Goal: Check status: Check status

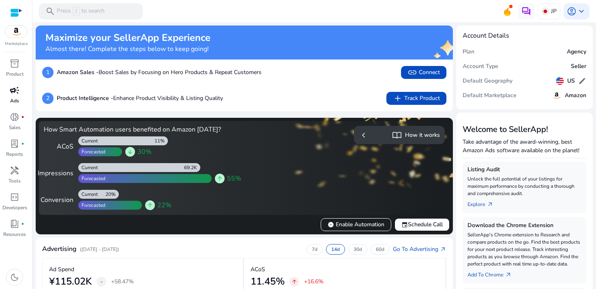
click at [22, 96] on div "campaign" at bounding box center [14, 90] width 23 height 13
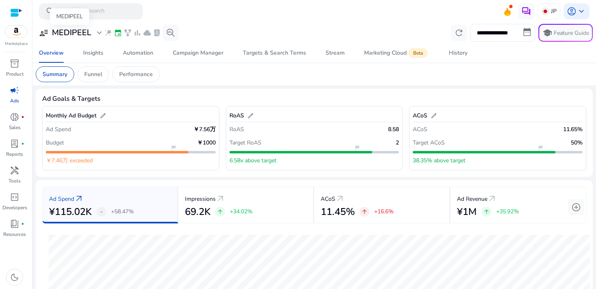
click at [57, 33] on h3 "MEDIPEEL" at bounding box center [71, 33] width 39 height 10
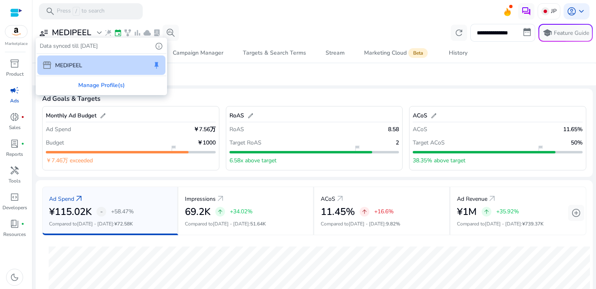
click at [322, 77] on div at bounding box center [298, 144] width 596 height 289
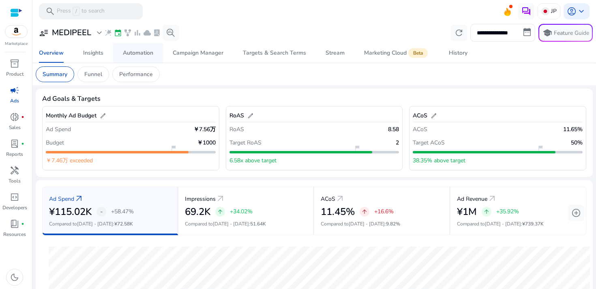
click at [145, 55] on div "Automation" at bounding box center [138, 53] width 30 height 6
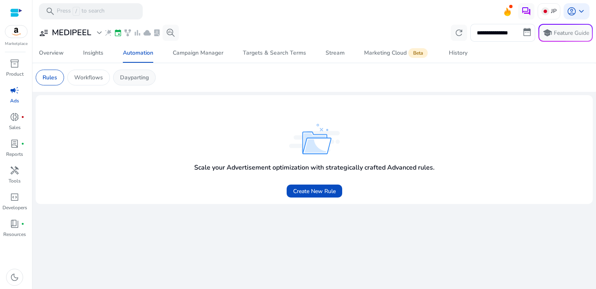
click at [146, 83] on div "Dayparting" at bounding box center [134, 78] width 43 height 16
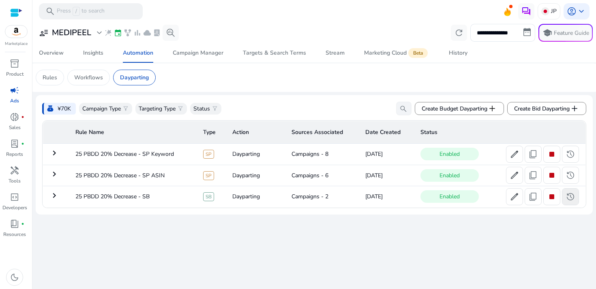
click at [573, 204] on span at bounding box center [570, 196] width 16 height 19
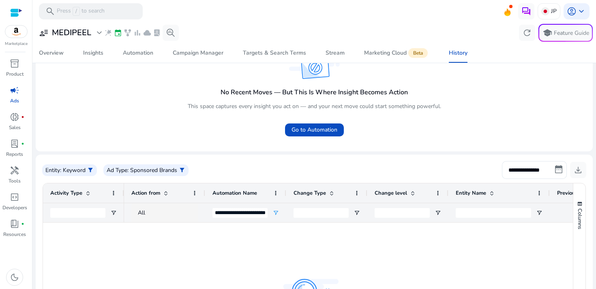
scroll to position [77, 0]
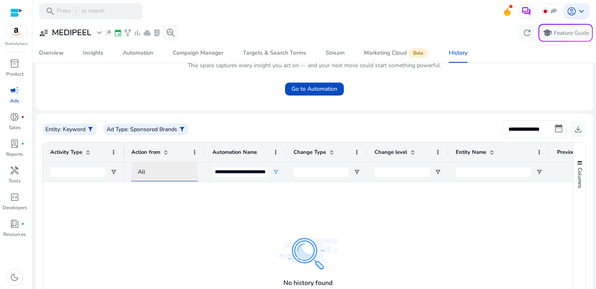
click at [158, 173] on div "All" at bounding box center [172, 172] width 68 height 9
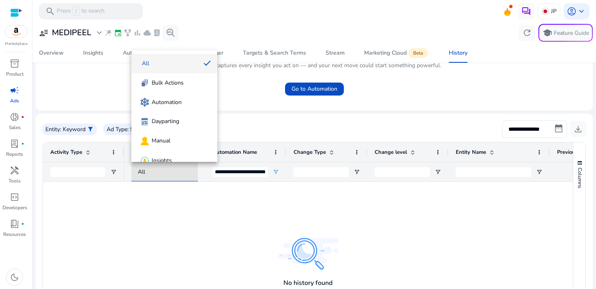
drag, startPoint x: 171, startPoint y: 198, endPoint x: 205, endPoint y: 188, distance: 34.6
click at [172, 198] on div at bounding box center [298, 144] width 596 height 289
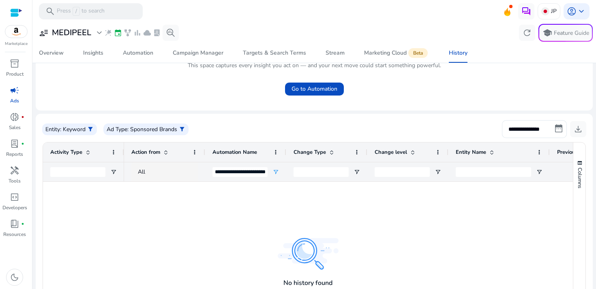
click at [205, 172] on div "**********" at bounding box center [245, 171] width 81 height 19
click at [201, 199] on div at bounding box center [348, 259] width 449 height 154
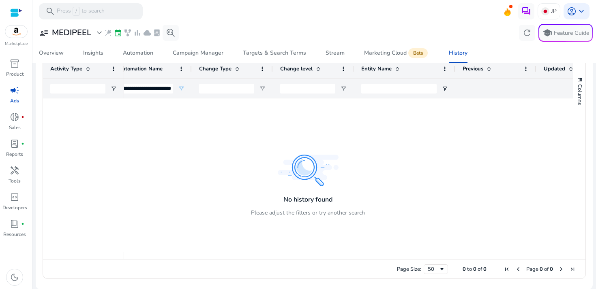
scroll to position [0, 0]
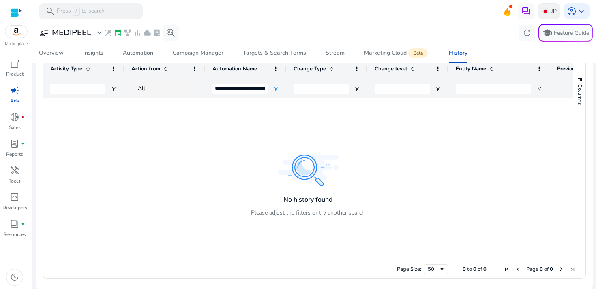
click at [546, 9] on img at bounding box center [545, 11] width 8 height 8
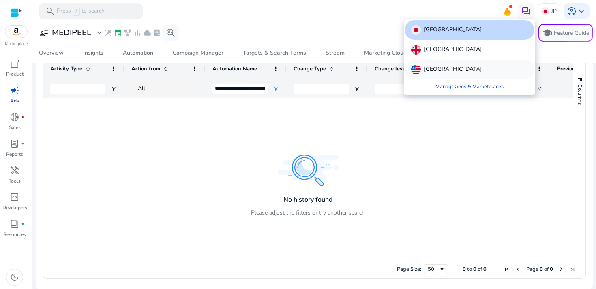
click at [458, 70] on div "[GEOGRAPHIC_DATA]" at bounding box center [470, 69] width 130 height 19
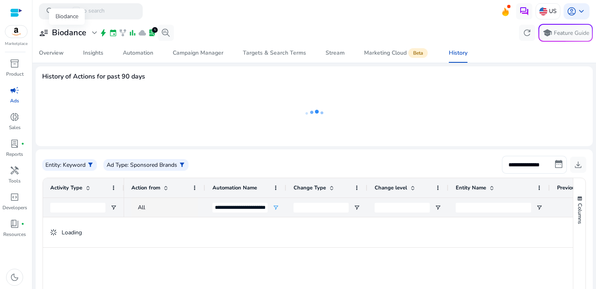
click at [73, 30] on h3 "Biodance" at bounding box center [69, 33] width 34 height 10
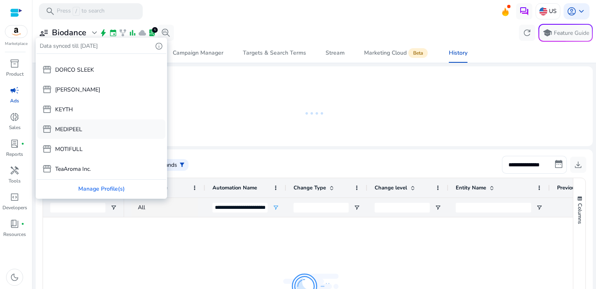
click at [95, 130] on div "storefront MEDIPEEL" at bounding box center [101, 129] width 128 height 19
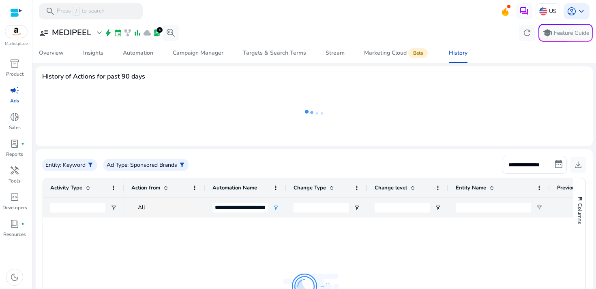
scroll to position [15, 0]
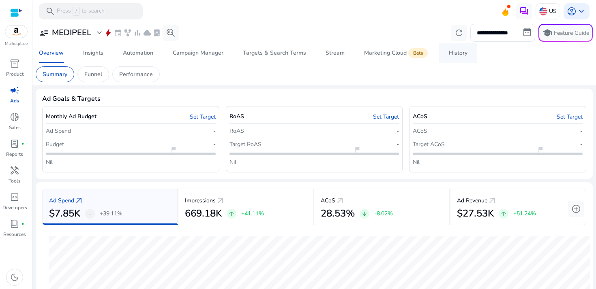
click at [467, 53] on link "History" at bounding box center [458, 52] width 38 height 19
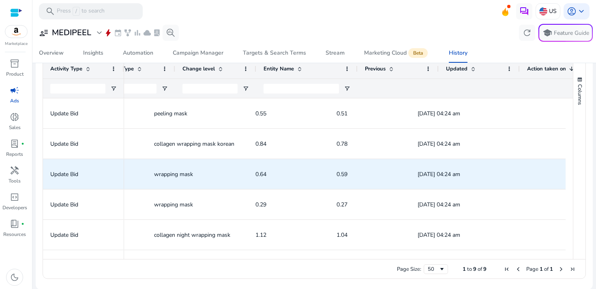
scroll to position [0, 302]
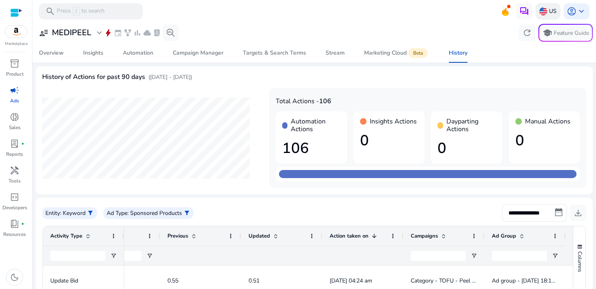
click at [549, 12] on p "US" at bounding box center [553, 11] width 8 height 14
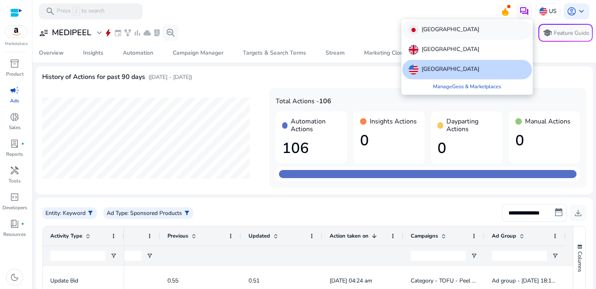
click at [445, 33] on div "[GEOGRAPHIC_DATA]" at bounding box center [467, 29] width 130 height 19
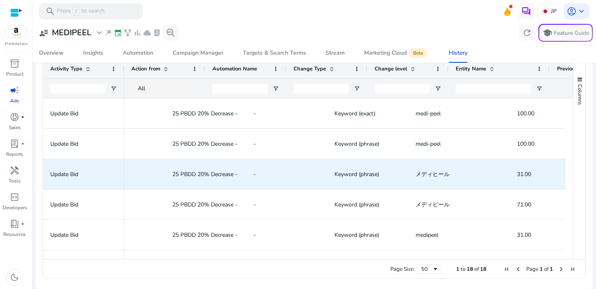
scroll to position [0, 122]
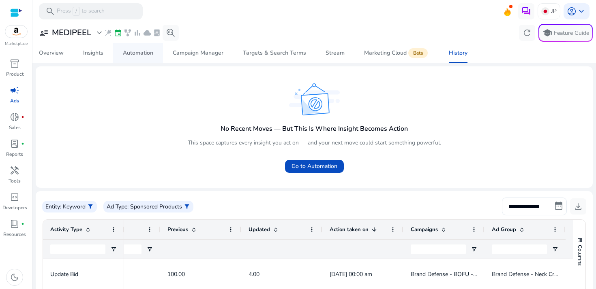
click at [139, 55] on div "Automation" at bounding box center [138, 53] width 30 height 6
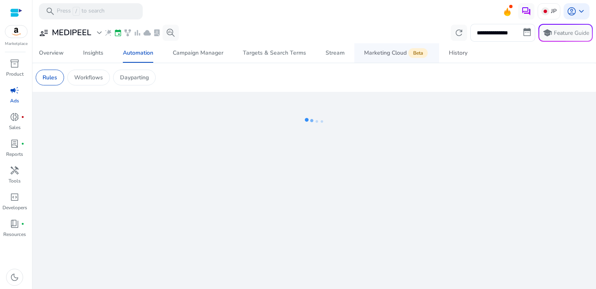
drag, startPoint x: 463, startPoint y: 55, endPoint x: 388, endPoint y: 57, distance: 74.6
click at [463, 55] on div "History" at bounding box center [458, 53] width 19 height 6
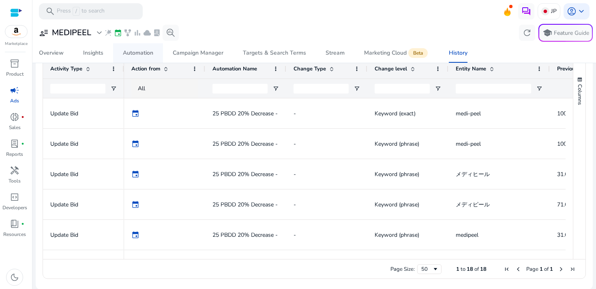
click at [129, 51] on div "Automation" at bounding box center [138, 53] width 30 height 6
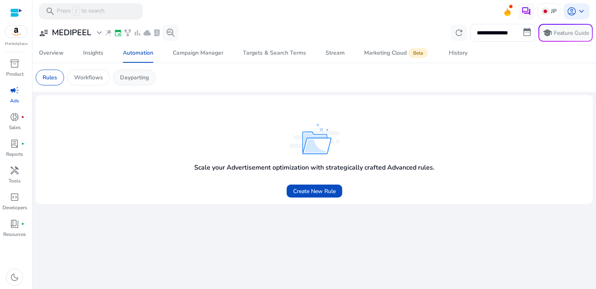
click at [125, 77] on p "Dayparting" at bounding box center [134, 77] width 29 height 9
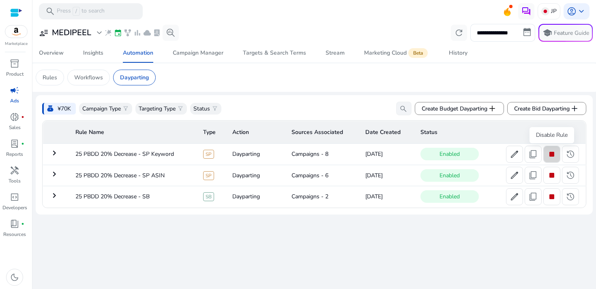
click at [548, 154] on span "stop" at bounding box center [552, 155] width 10 height 10
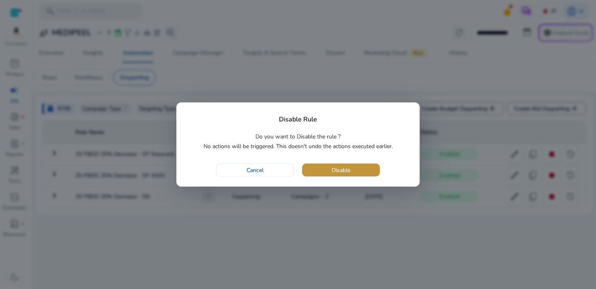
drag, startPoint x: 345, startPoint y: 173, endPoint x: 358, endPoint y: 175, distance: 13.4
click at [345, 173] on span "Disable" at bounding box center [341, 170] width 19 height 9
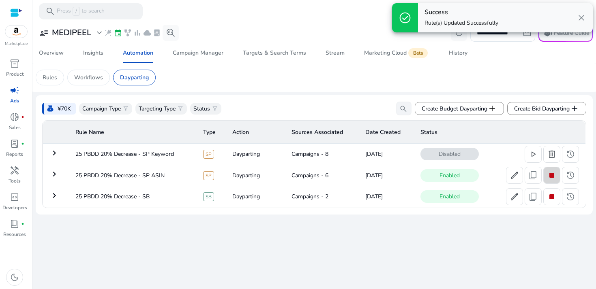
click at [550, 172] on span "stop" at bounding box center [552, 176] width 10 height 10
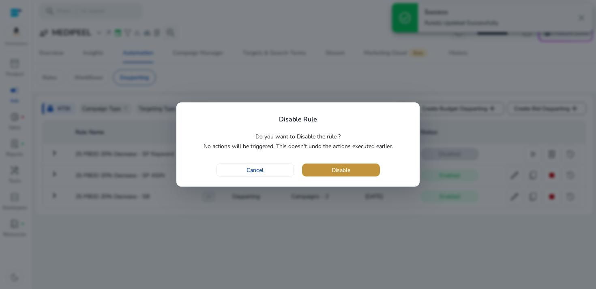
click at [352, 169] on span "button" at bounding box center [341, 170] width 78 height 19
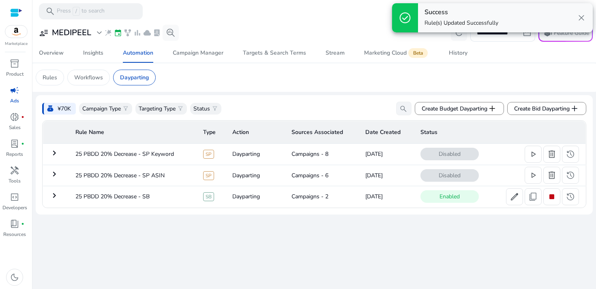
click at [552, 199] on span "stop" at bounding box center [552, 197] width 10 height 10
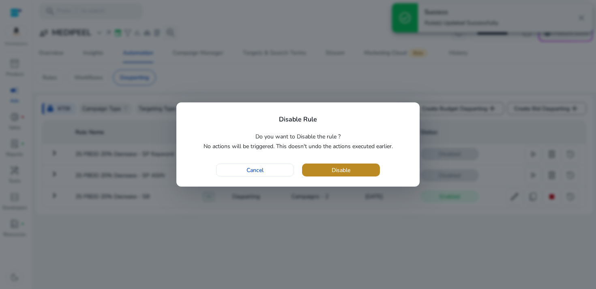
click at [333, 168] on span "Disable" at bounding box center [341, 170] width 19 height 9
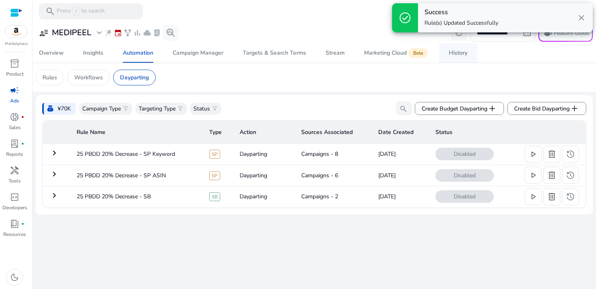
click at [449, 53] on div "History" at bounding box center [458, 53] width 19 height 6
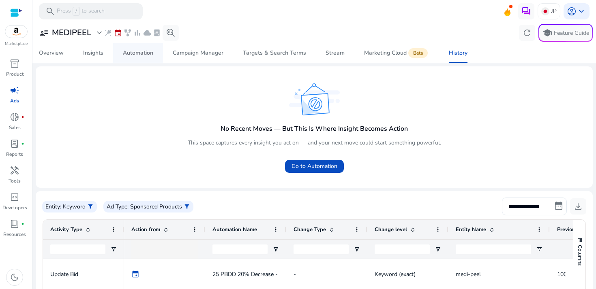
click at [140, 53] on div "Automation" at bounding box center [138, 53] width 30 height 6
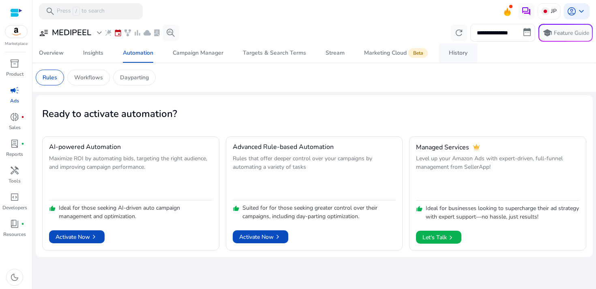
click at [459, 54] on div "History" at bounding box center [458, 53] width 19 height 6
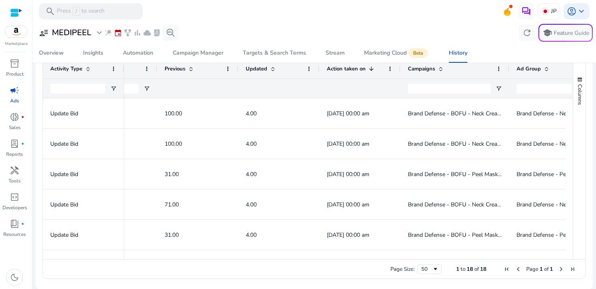
drag, startPoint x: 480, startPoint y: 69, endPoint x: 595, endPoint y: 64, distance: 114.8
click at [595, 64] on mat-sidenav-content "**********" at bounding box center [313, 144] width 563 height 289
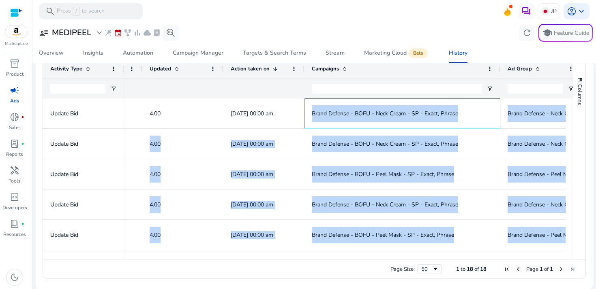
drag, startPoint x: 407, startPoint y: 112, endPoint x: 565, endPoint y: 109, distance: 158.9
click at [565, 109] on div "Update Bid Update Bid Update Bid Update Bid Update Bid Update Bid Update Bid Up…" at bounding box center [308, 175] width 530 height 154
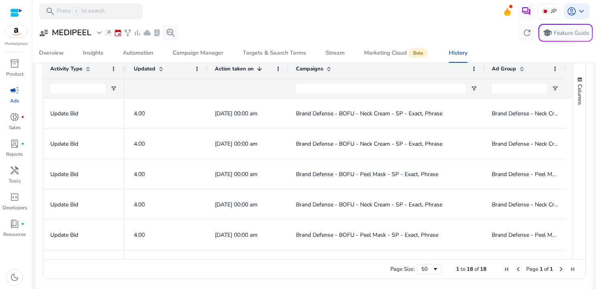
drag, startPoint x: 475, startPoint y: 112, endPoint x: 469, endPoint y: 109, distance: 6.2
click at [469, 109] on div "100.00 4.00 [DATE] 00:00 am Brand Defense - BOFU - Neck Cream - SP - Exact, Phr…" at bounding box center [93, 113] width 946 height 30
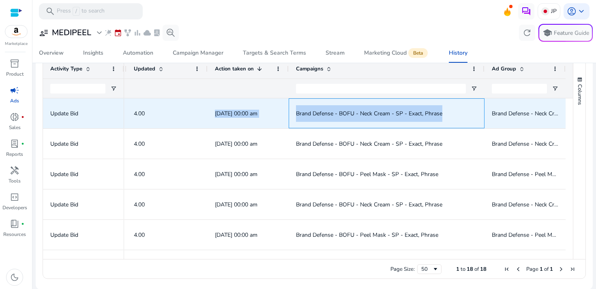
drag, startPoint x: 411, startPoint y: 110, endPoint x: 280, endPoint y: 105, distance: 131.0
click at [280, 105] on div "100.00 4.00 [DATE] 00:00 am Brand Defense - BOFU - Neck Cream - SP - Exact, Phr…" at bounding box center [93, 113] width 946 height 30
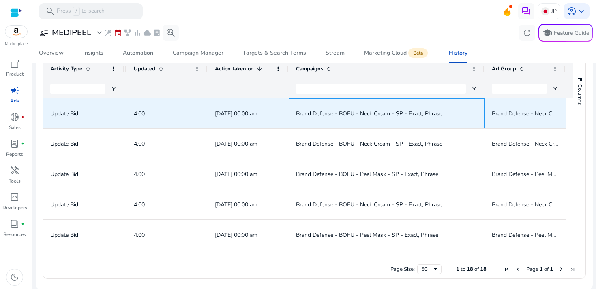
click at [297, 111] on span "Brand Defense - BOFU - Neck Cream - SP - Exact, Phrase" at bounding box center [369, 114] width 146 height 8
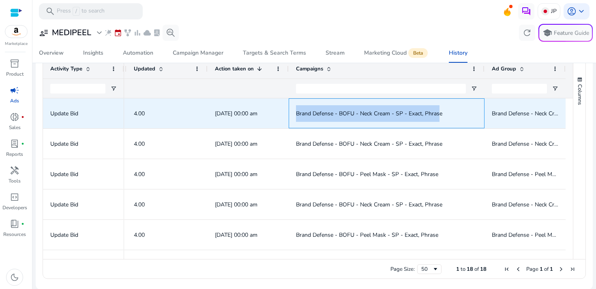
drag, startPoint x: 293, startPoint y: 112, endPoint x: 437, endPoint y: 112, distance: 143.9
click at [437, 112] on span "Brand Defense - BOFU - Neck Cream - SP - Exact, Phrase" at bounding box center [369, 114] width 146 height 8
drag, startPoint x: 444, startPoint y: 113, endPoint x: 286, endPoint y: 111, distance: 158.1
click at [289, 111] on div "Brand Defense - BOFU - Neck Cream - SP - Exact, Phrase" at bounding box center [387, 113] width 196 height 30
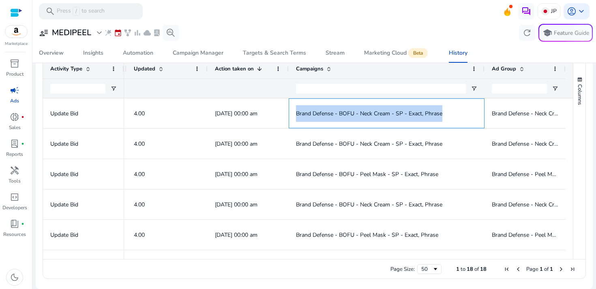
copy span "Brand Defense - BOFU - Neck Cream - SP - Exact, Phrase"
click at [456, 70] on div "Campaigns" at bounding box center [382, 68] width 172 height 15
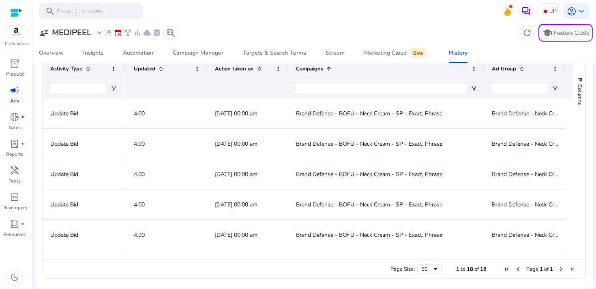
click at [447, 71] on div "Campaigns 1" at bounding box center [382, 68] width 172 height 15
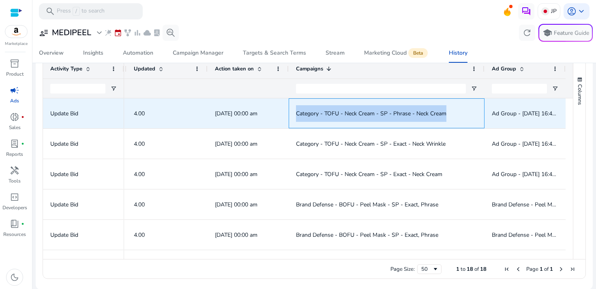
drag, startPoint x: 445, startPoint y: 113, endPoint x: 292, endPoint y: 112, distance: 153.2
click at [292, 112] on div "Category - TOFU - Neck Cream - SP - Phrase - Neck Cream" at bounding box center [387, 113] width 196 height 30
copy span "Category - TOFU - Neck Cream - SP - Phrase - Neck Cream"
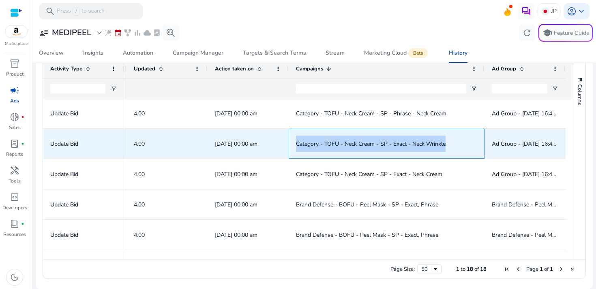
drag, startPoint x: 446, startPoint y: 142, endPoint x: 291, endPoint y: 140, distance: 155.7
click at [291, 140] on div "Category - TOFU - Neck Cream - SP - Exact - Neck Wrinkle" at bounding box center [387, 144] width 196 height 30
copy span "Category - TOFU - Neck Cream - SP - Exact - Neck Wrinkle"
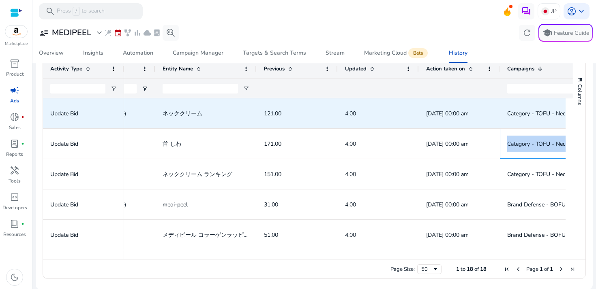
scroll to position [8, 0]
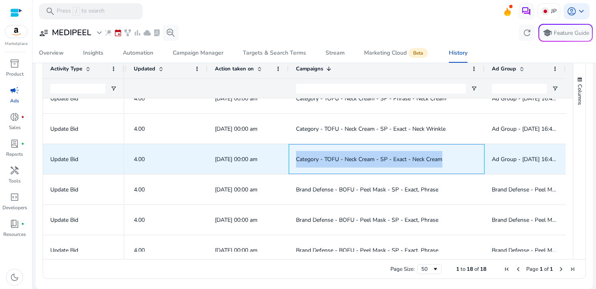
drag, startPoint x: 290, startPoint y: 157, endPoint x: 444, endPoint y: 152, distance: 154.5
click at [444, 152] on div "Category - TOFU - Neck Cream - SP - Exact - Neck Cream" at bounding box center [387, 159] width 196 height 30
copy span "Category - TOFU - Neck Cream - SP - Exact - Neck Cream"
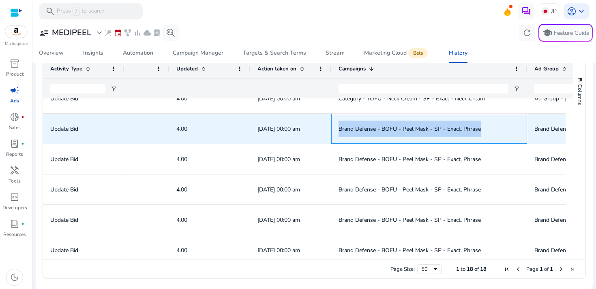
drag, startPoint x: 488, startPoint y: 130, endPoint x: 337, endPoint y: 126, distance: 151.3
click at [337, 126] on div "Brand Defense - BOFU - Peel Mask - SP - Exact, Phrase" at bounding box center [429, 129] width 196 height 30
copy span "Brand Defense - BOFU - Peel Mask - SP - Exact, Phrase"
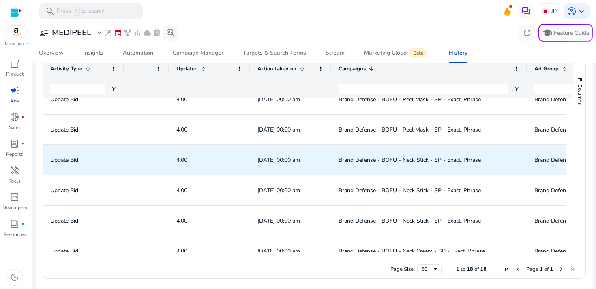
scroll to position [230, 0]
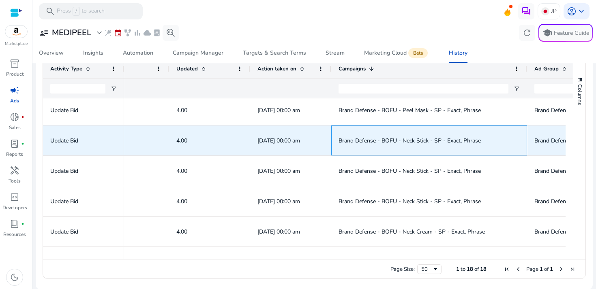
drag, startPoint x: 482, startPoint y: 142, endPoint x: 327, endPoint y: 141, distance: 154.4
click at [327, 141] on div "51.00 4.00 [DATE] 00:00 am Brand Defense - BOFU - Neck Stick - SP - Exact, Phra…" at bounding box center [135, 141] width 946 height 30
copy div "Brand Defense - BOFU - Neck Stick - SP - Exact, Phrase"
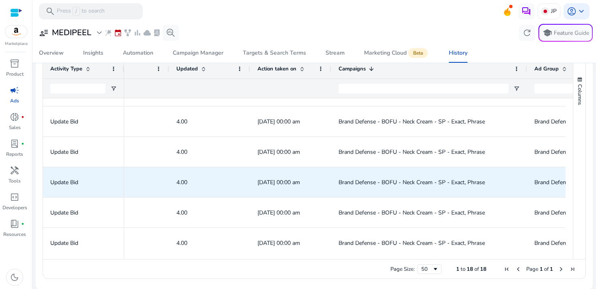
scroll to position [358, 0]
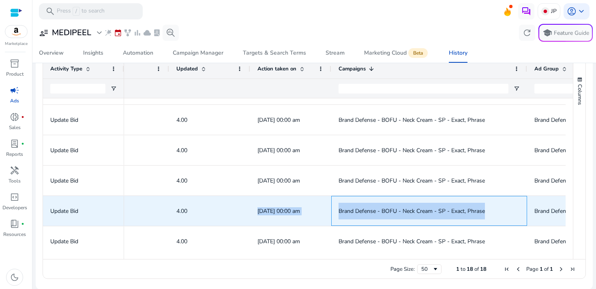
drag, startPoint x: 487, startPoint y: 208, endPoint x: 324, endPoint y: 209, distance: 163.4
click at [317, 203] on div "100.00 4.00 [DATE] 00:00 am Brand Defense - BOFU - Neck Cream - SP - Exact, Phr…" at bounding box center [135, 211] width 946 height 30
click at [381, 206] on span "Brand Defense - BOFU - Neck Cream - SP - Exact, Phrase" at bounding box center [428, 211] width 181 height 17
drag, startPoint x: 492, startPoint y: 210, endPoint x: 335, endPoint y: 211, distance: 157.3
click at [335, 211] on div "Brand Defense - BOFU - Neck Cream - SP - Exact, Phrase" at bounding box center [429, 211] width 196 height 30
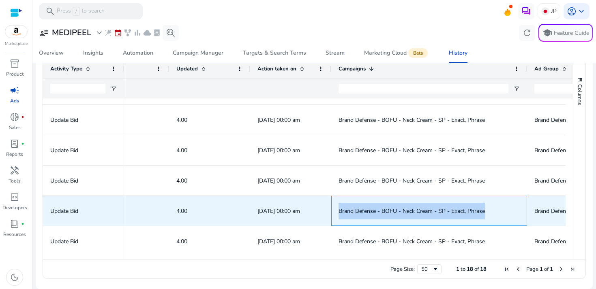
copy span "Brand Defense - BOFU - Neck Cream - SP - Exact, Phrase"
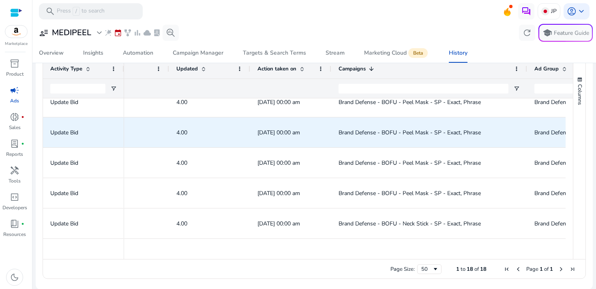
scroll to position [88, 0]
